Goal: Book appointment/travel/reservation

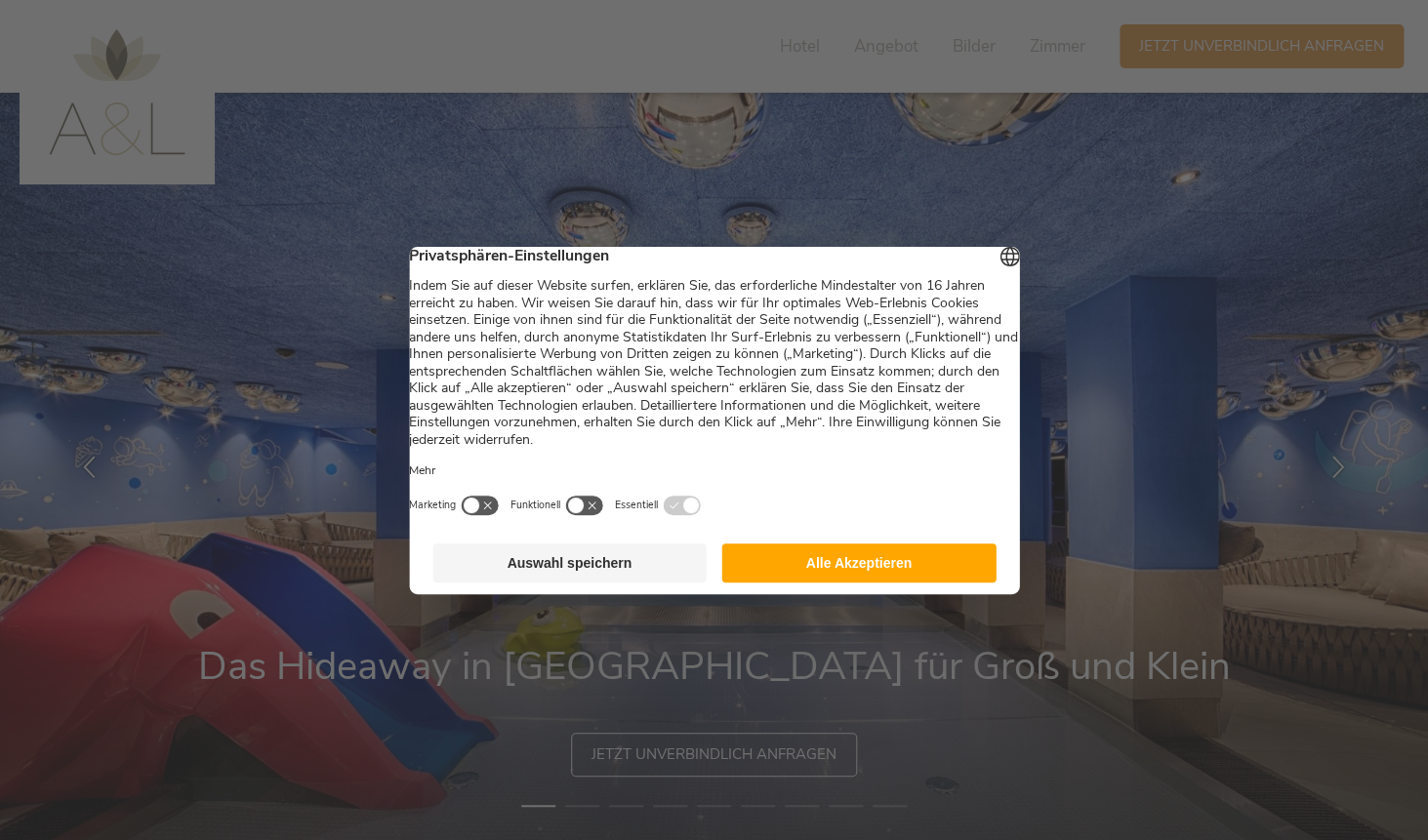
click at [783, 582] on button "Alle Akzeptieren" at bounding box center [860, 564] width 275 height 39
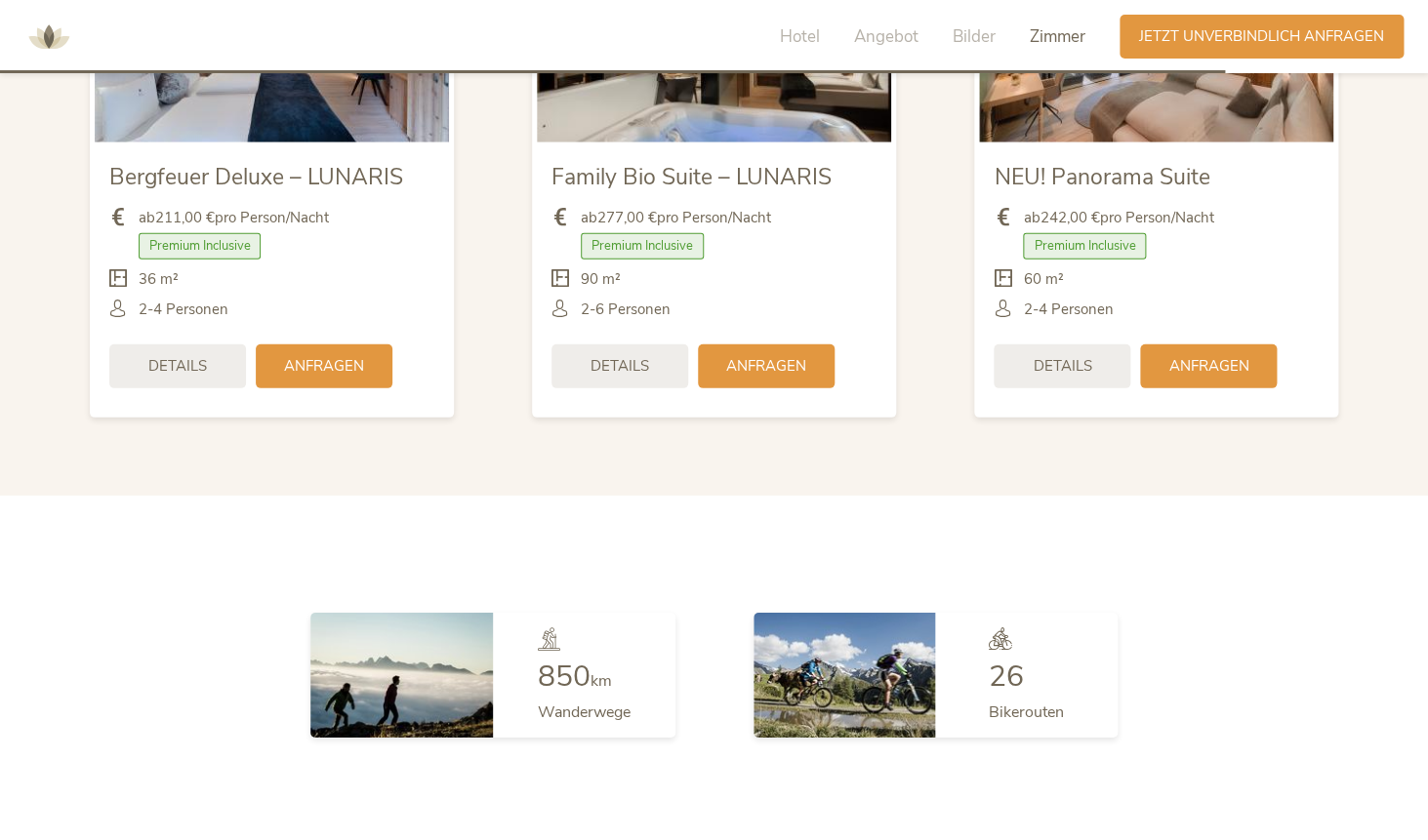
scroll to position [4925, 0]
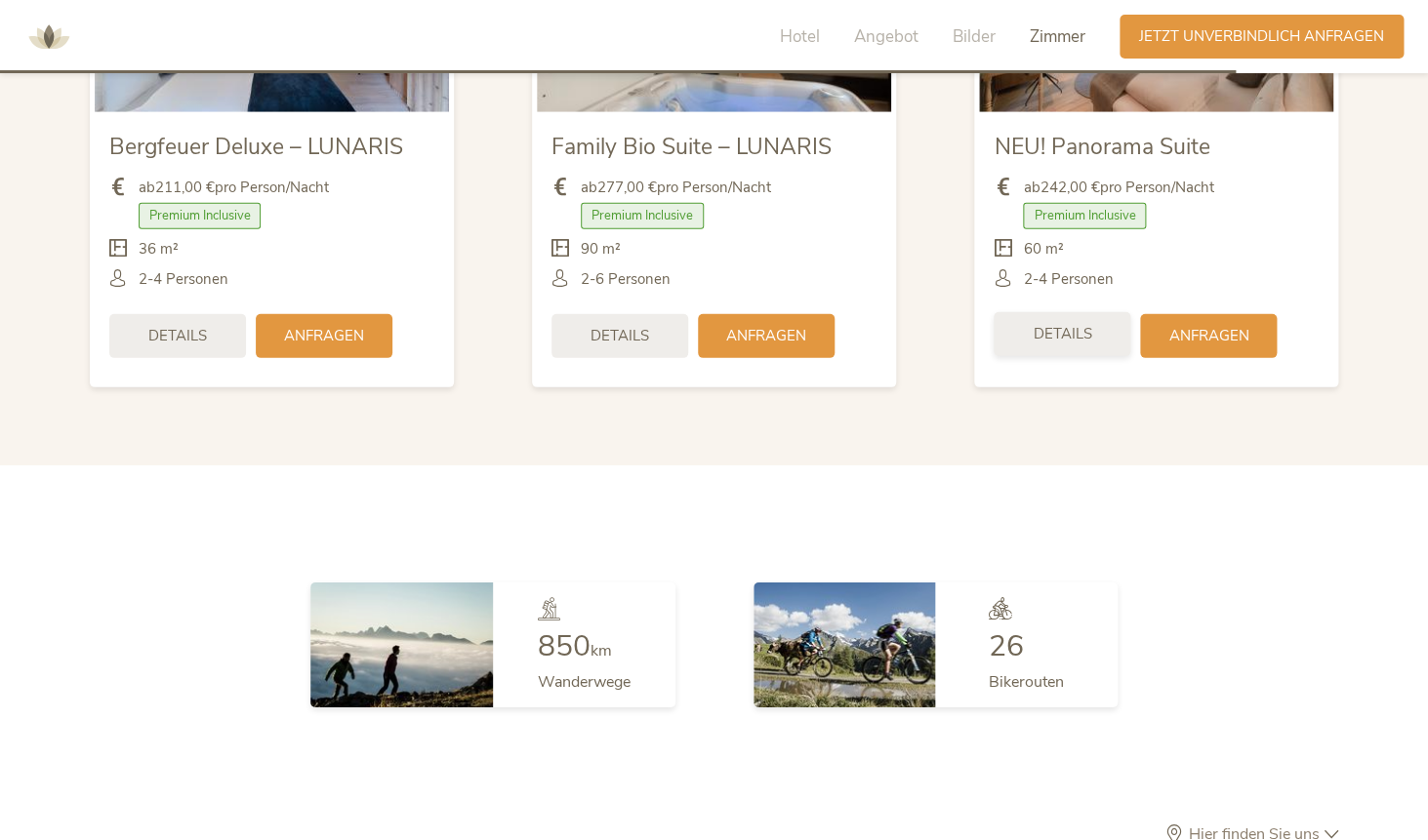
click at [1032, 314] on div "Details" at bounding box center [1062, 334] width 136 height 43
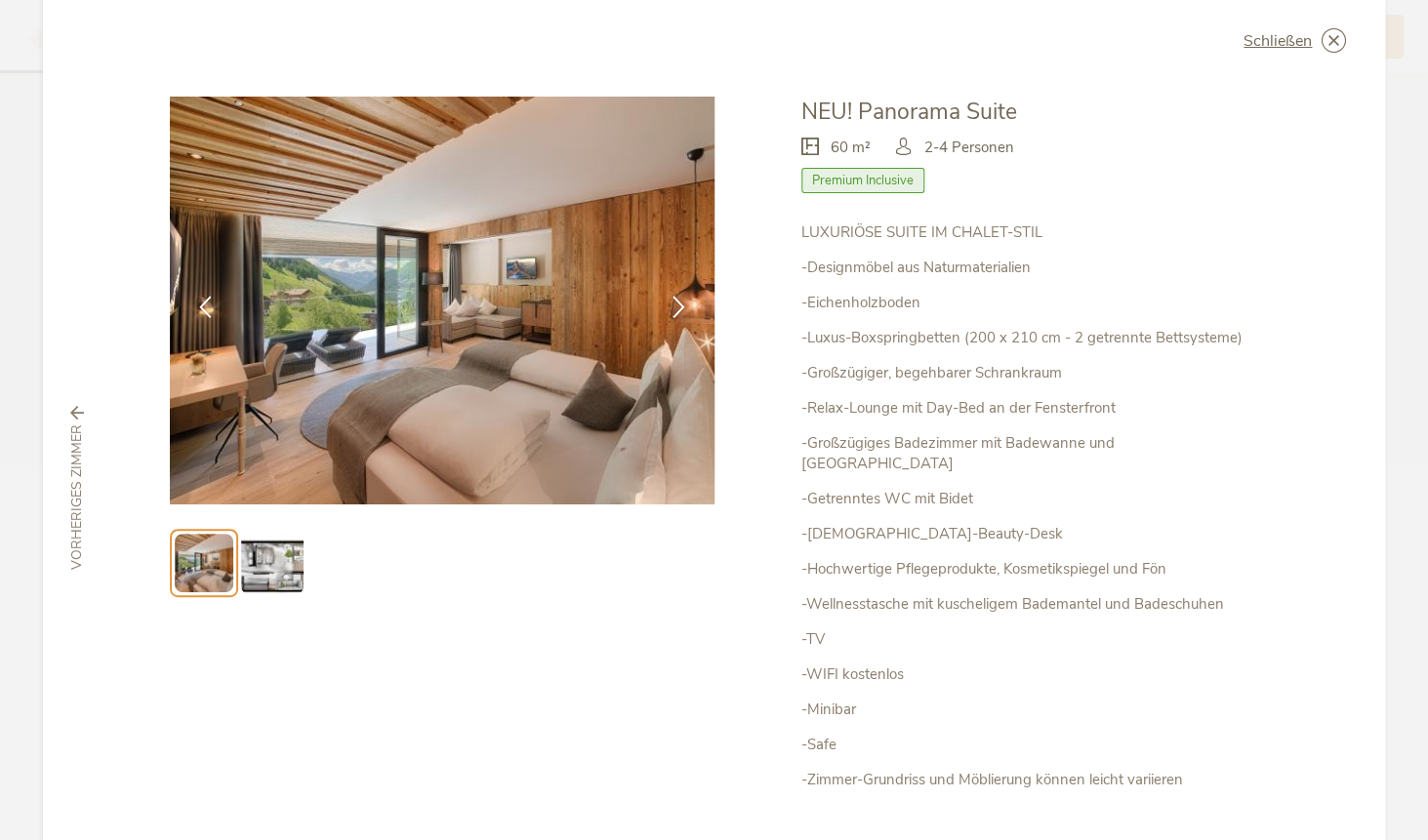
scroll to position [42, 0]
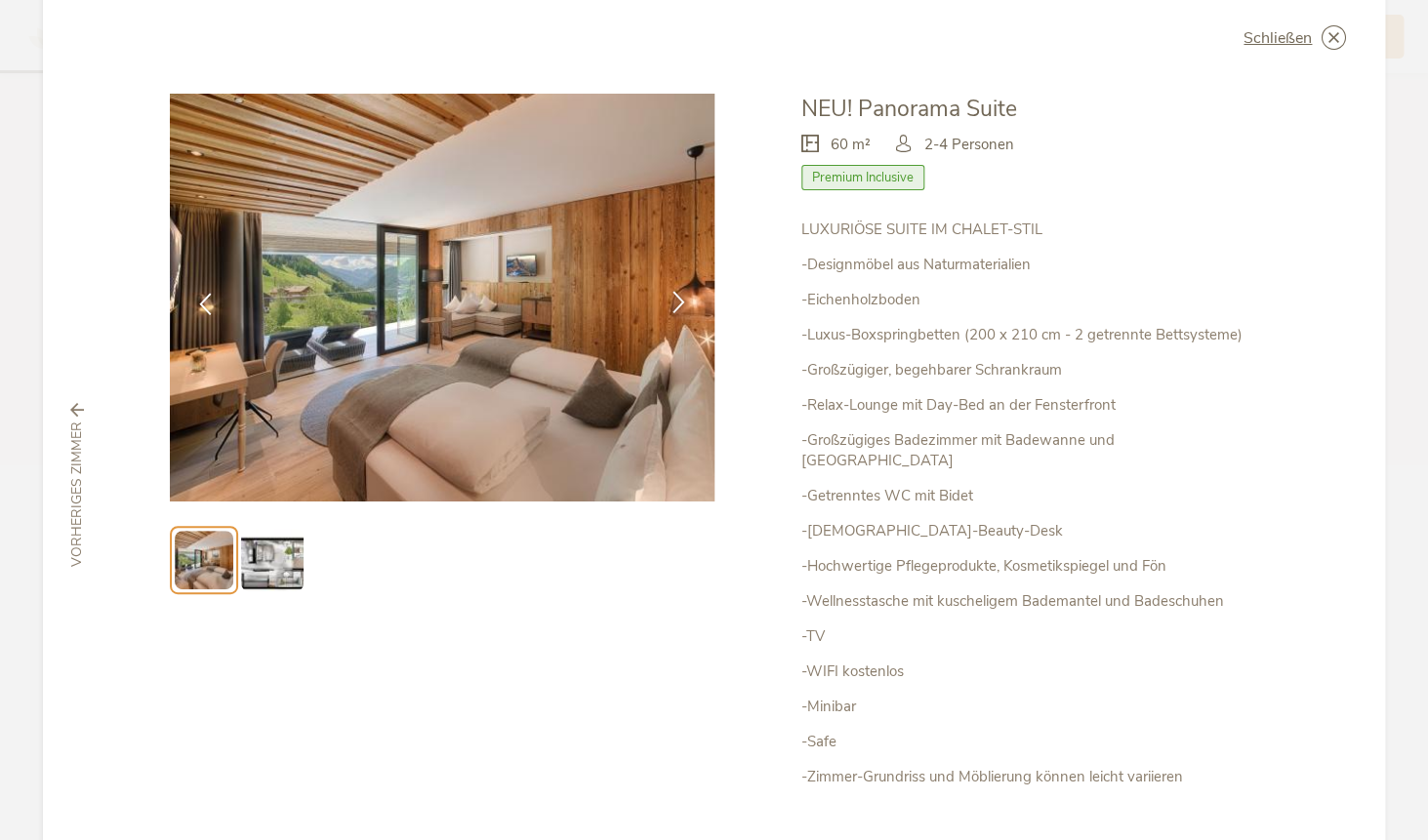
click at [678, 300] on icon at bounding box center [678, 302] width 23 height 23
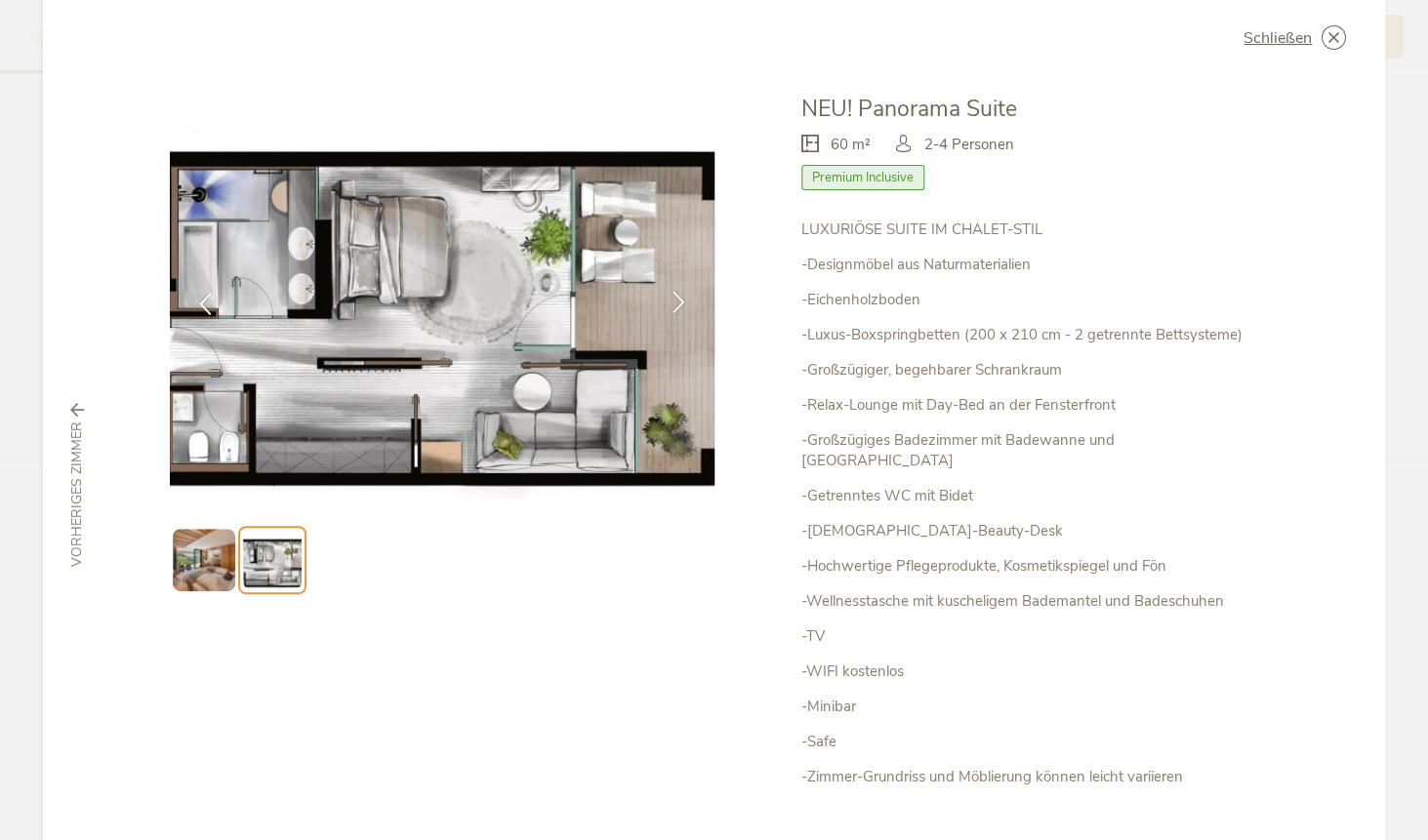
click at [678, 300] on icon at bounding box center [678, 302] width 23 height 23
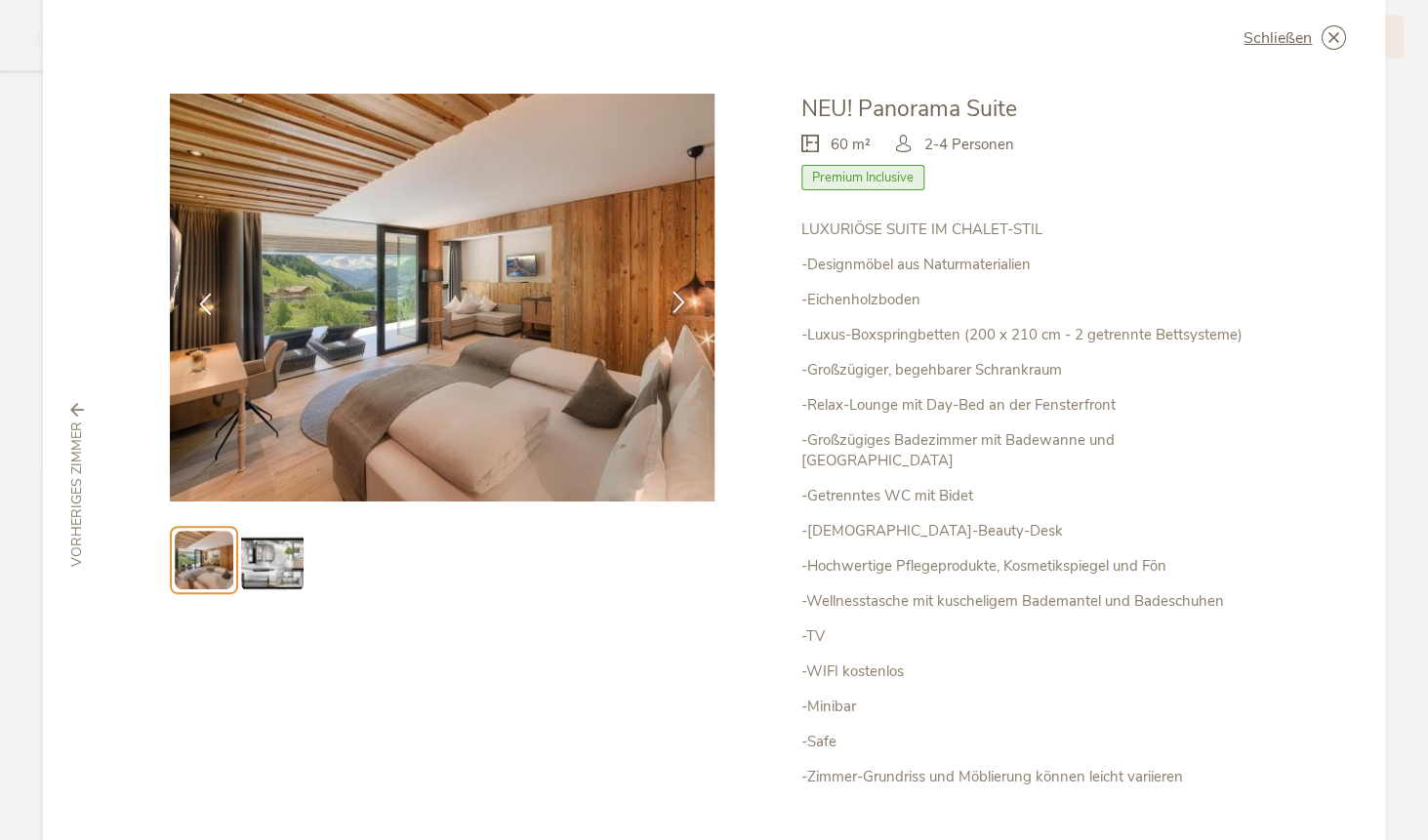
click at [678, 300] on icon at bounding box center [678, 302] width 23 height 23
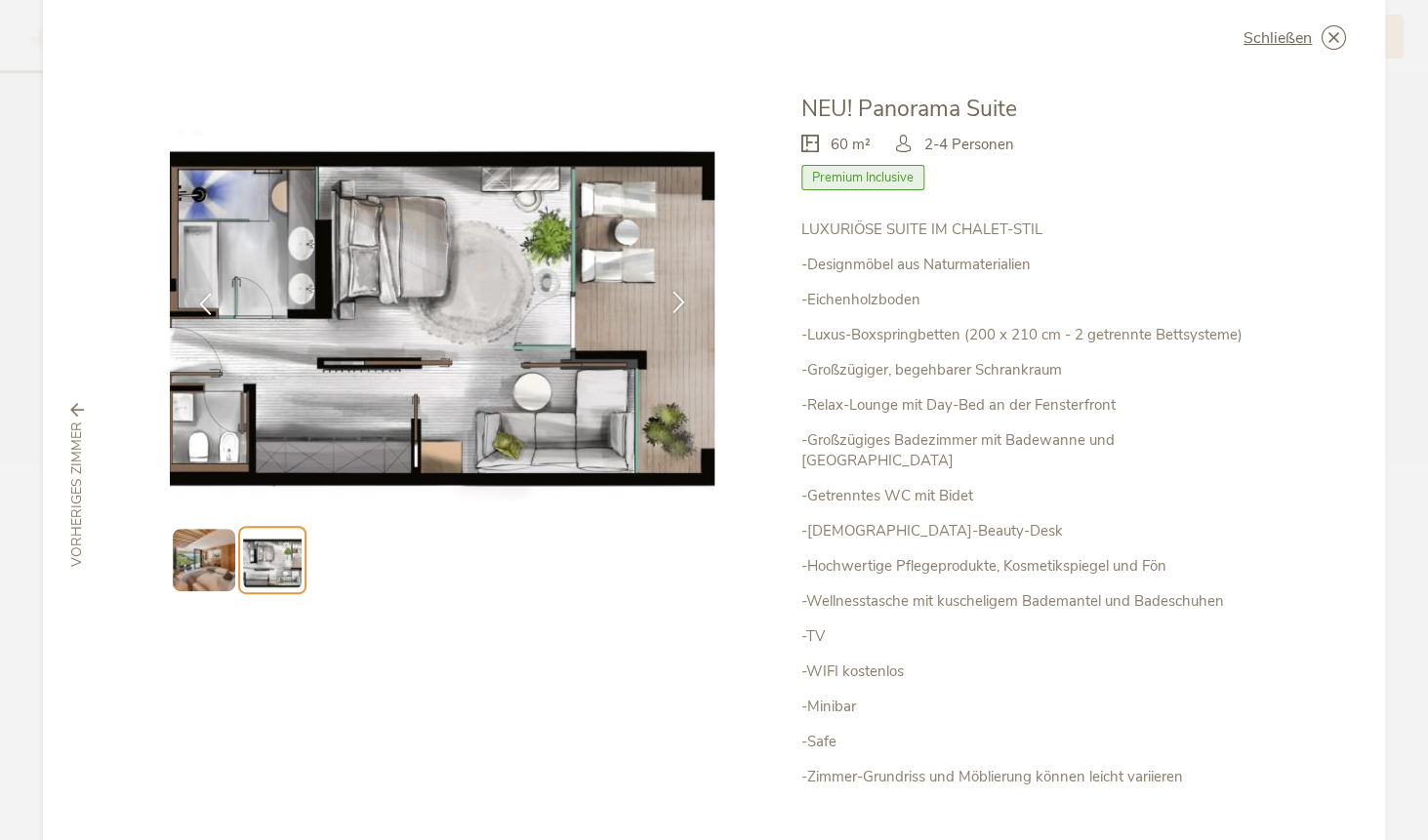
click at [678, 300] on icon at bounding box center [678, 302] width 23 height 23
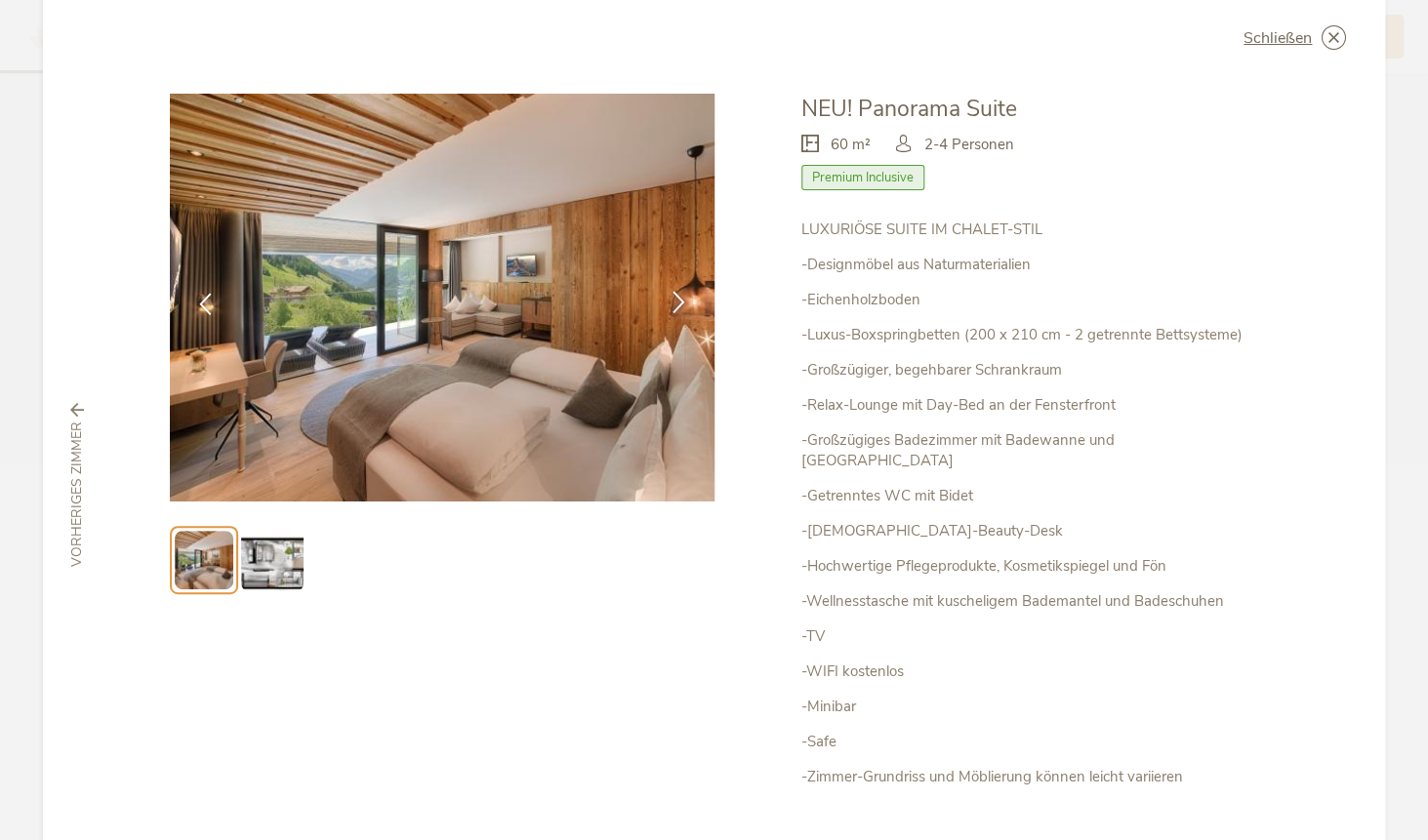
click at [676, 302] on icon at bounding box center [678, 302] width 23 height 23
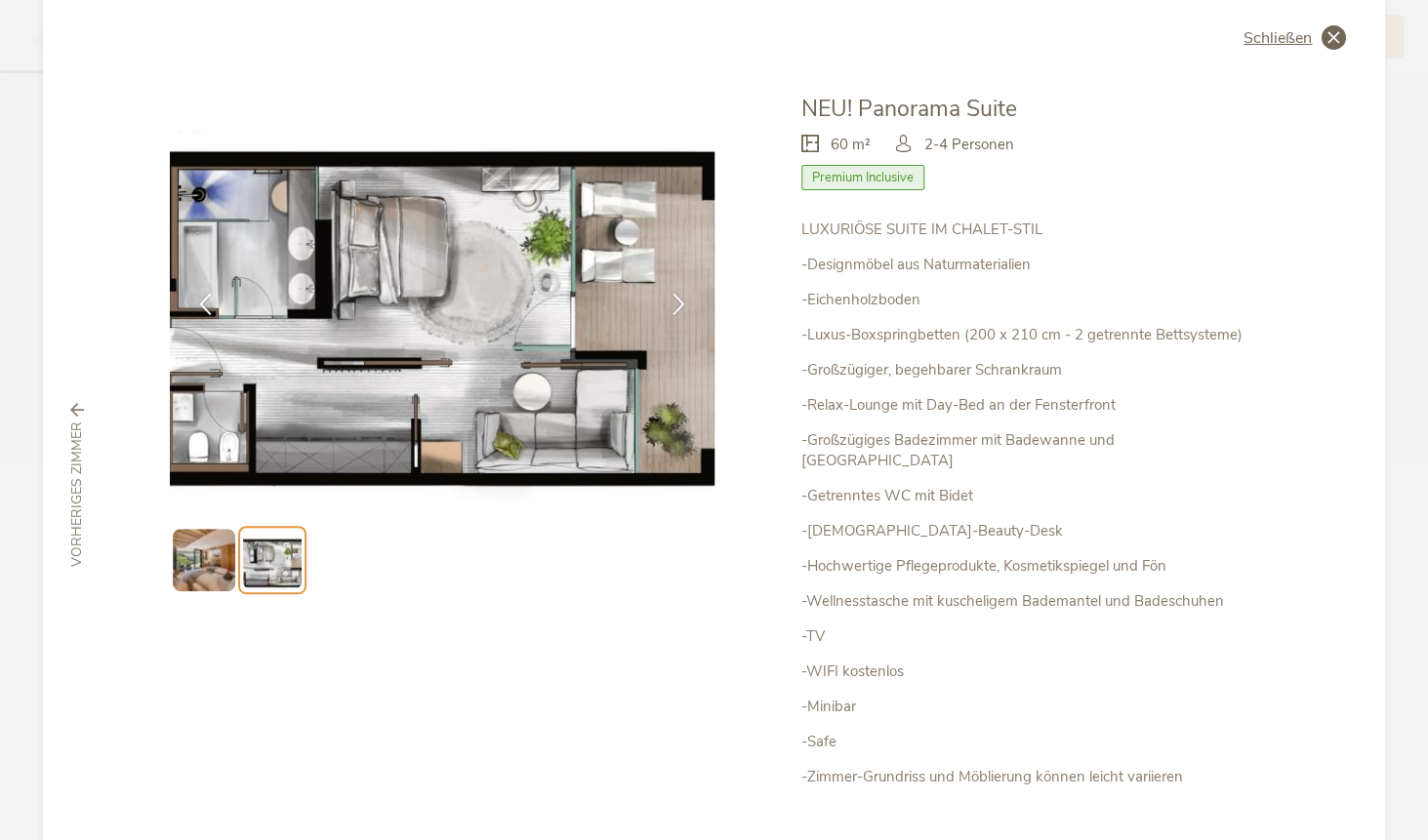
click at [1332, 41] on icon at bounding box center [1334, 38] width 25 height 25
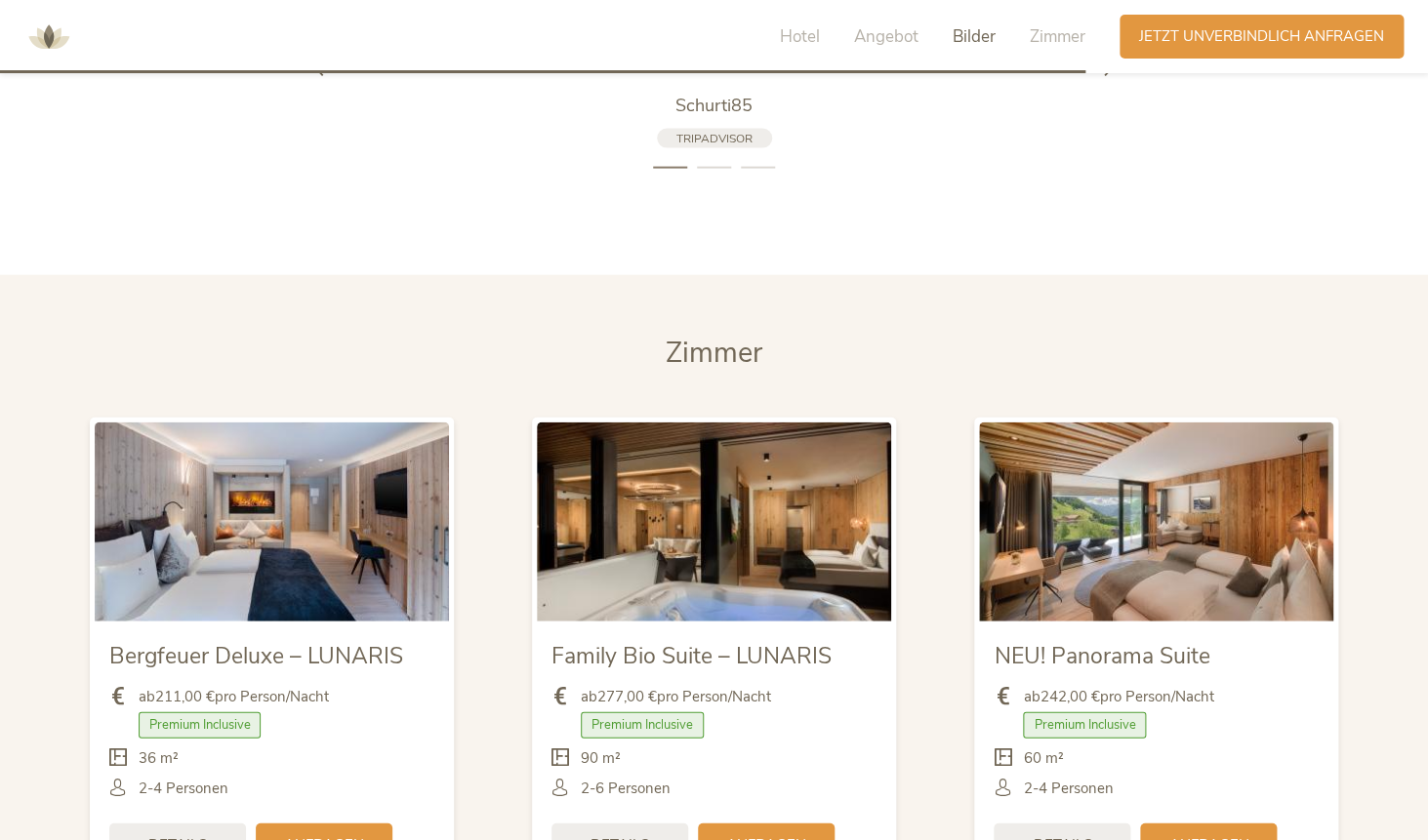
scroll to position [4313, 0]
